Goal: Go to known website: Go to known website

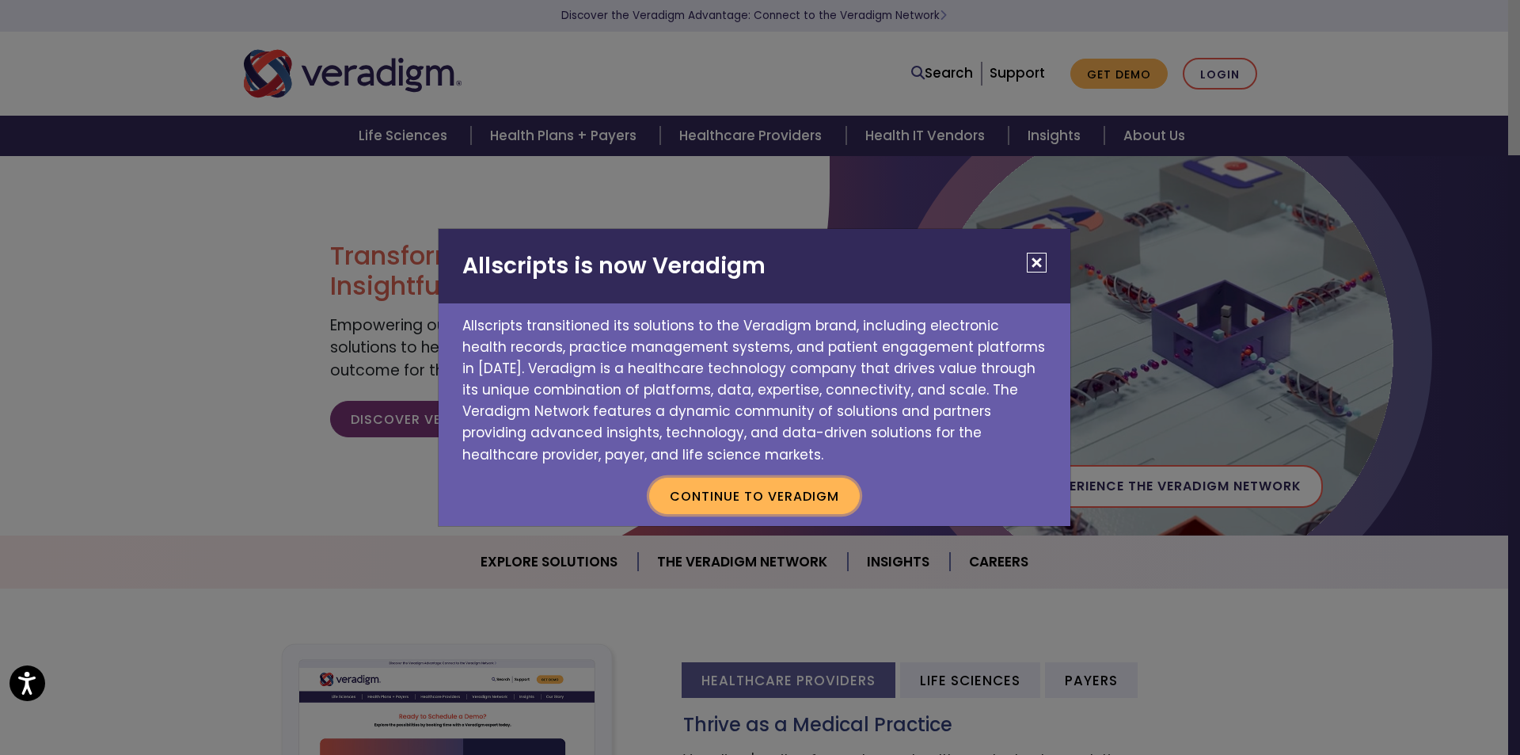
click at [781, 494] on button "Continue to Veradigm" at bounding box center [754, 495] width 211 height 36
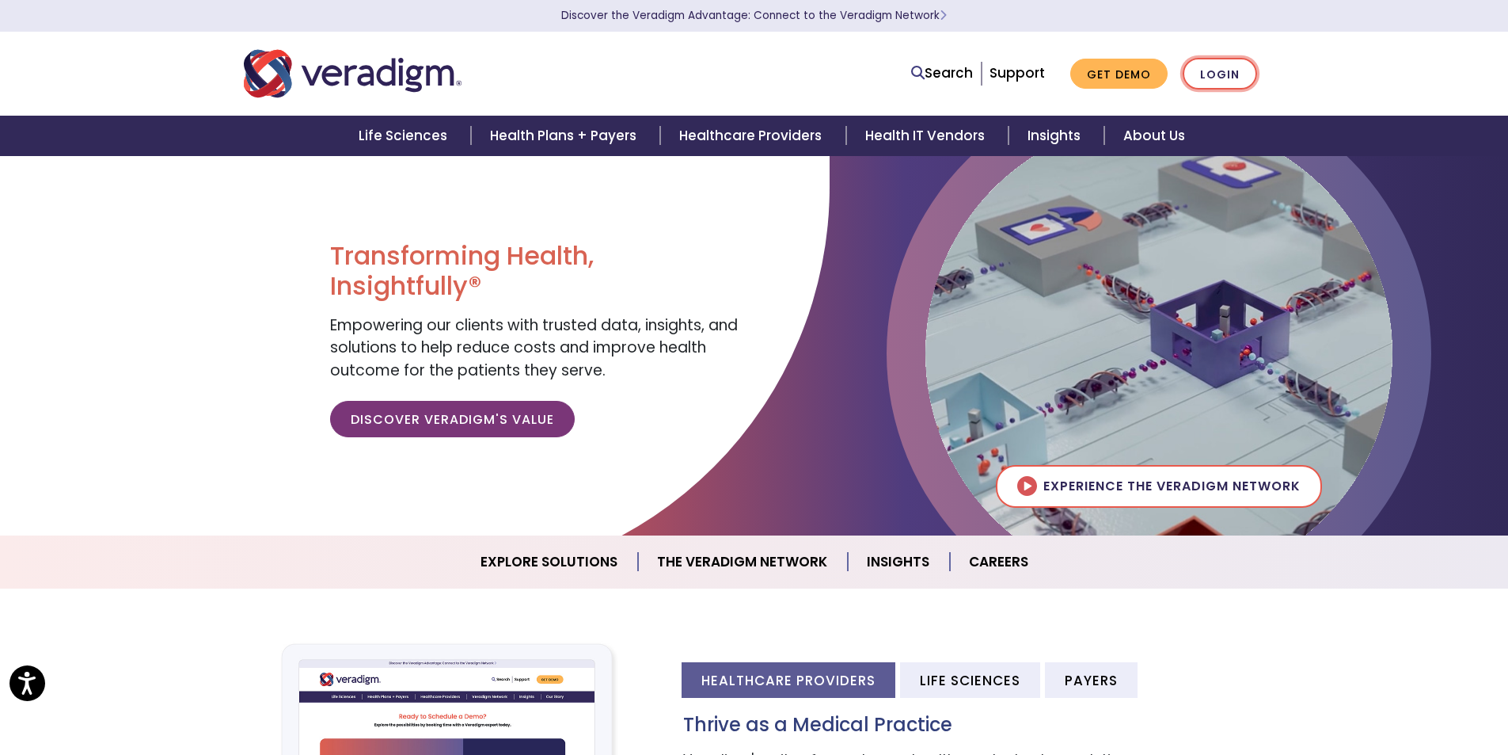
click at [1220, 70] on link "Login" at bounding box center [1220, 74] width 74 height 32
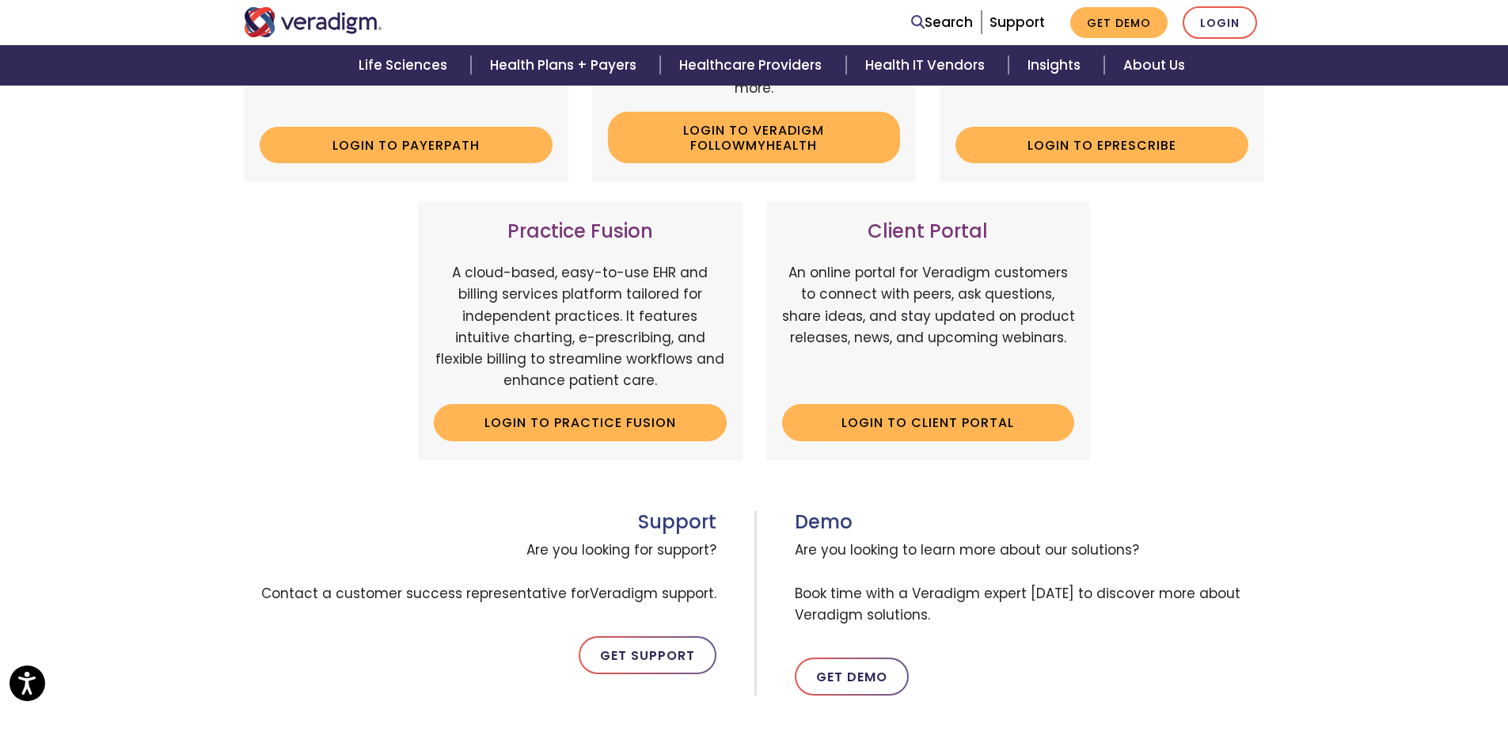
scroll to position [508, 0]
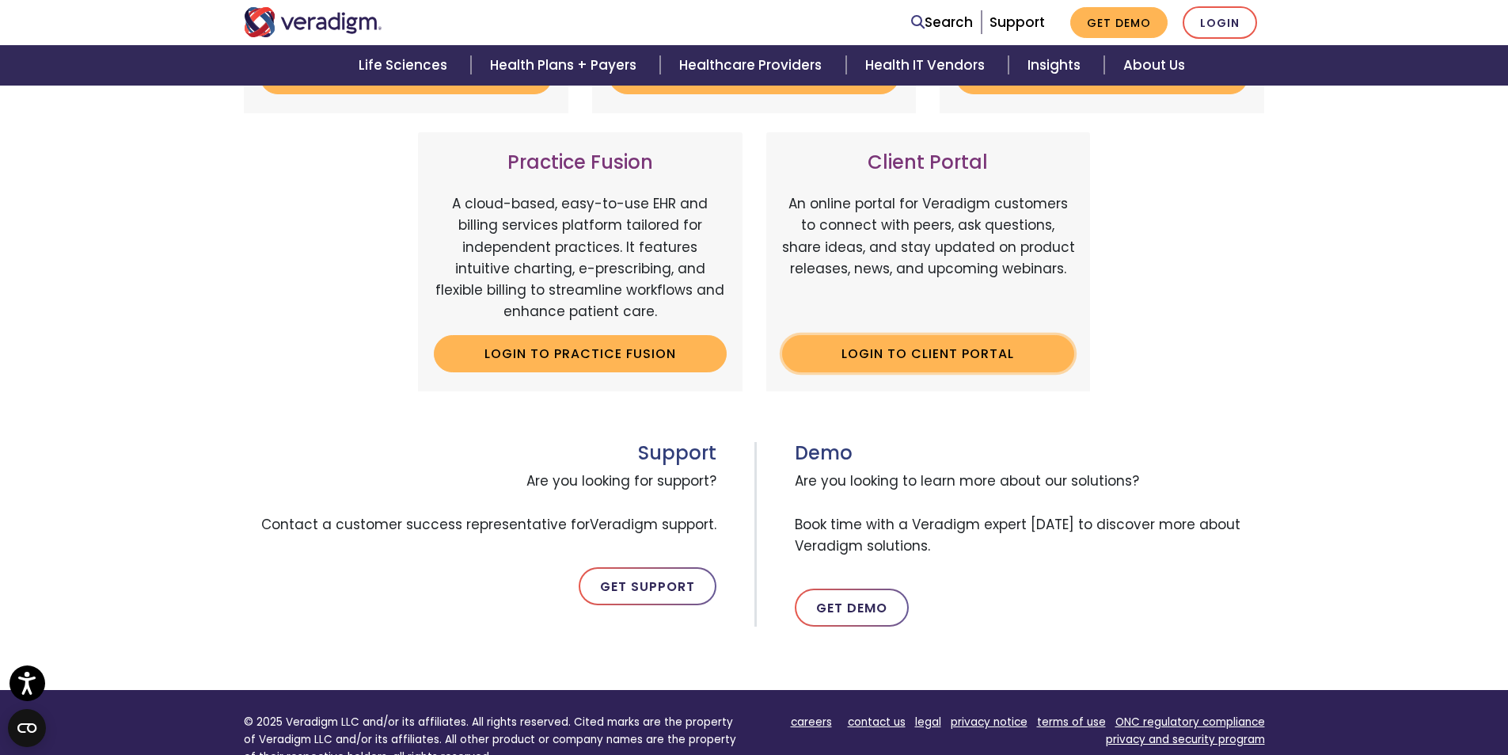
click at [922, 347] on link "Login to Client Portal" at bounding box center [928, 353] width 293 height 36
